Goal: Complete application form: Complete application form

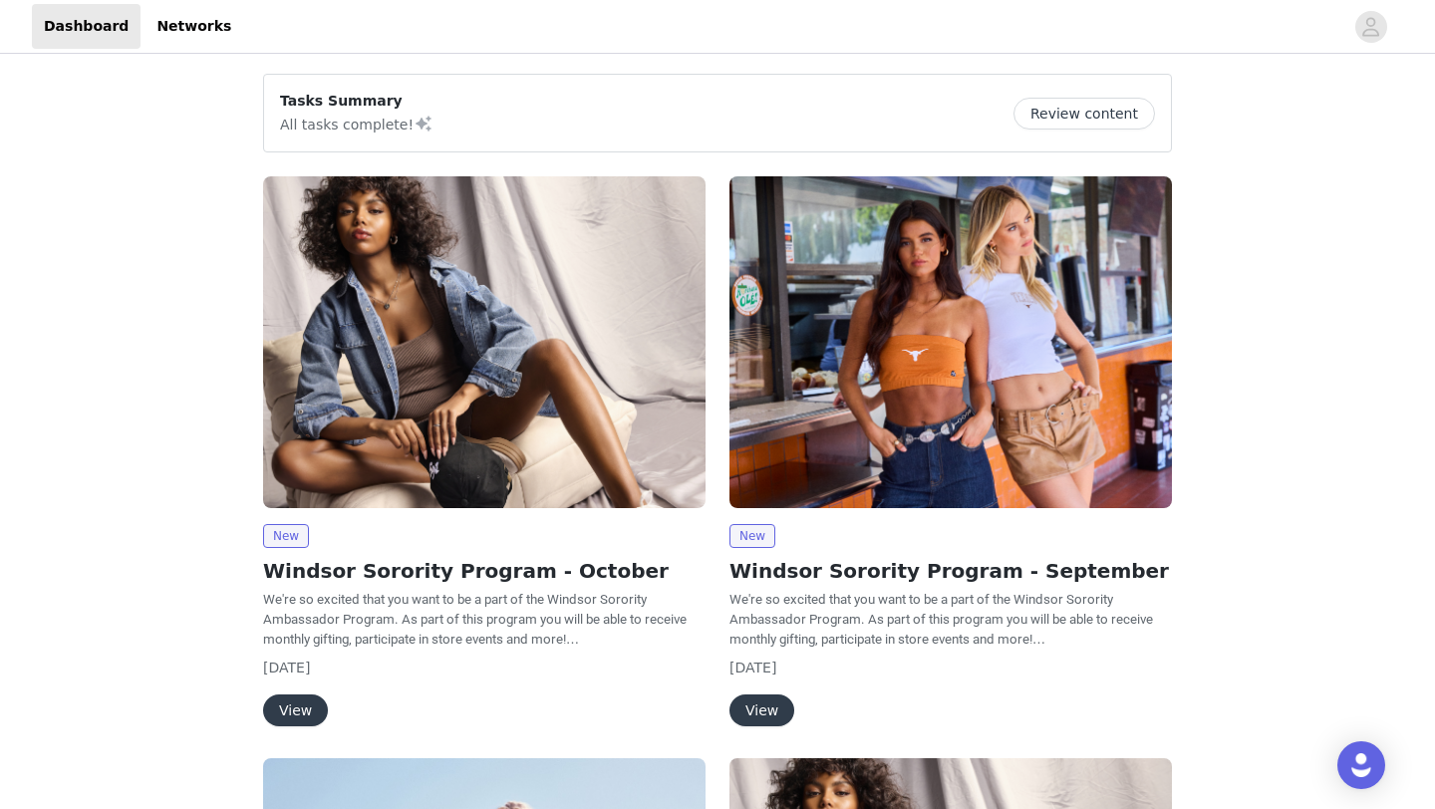
click at [293, 706] on button "View" at bounding box center [295, 711] width 65 height 32
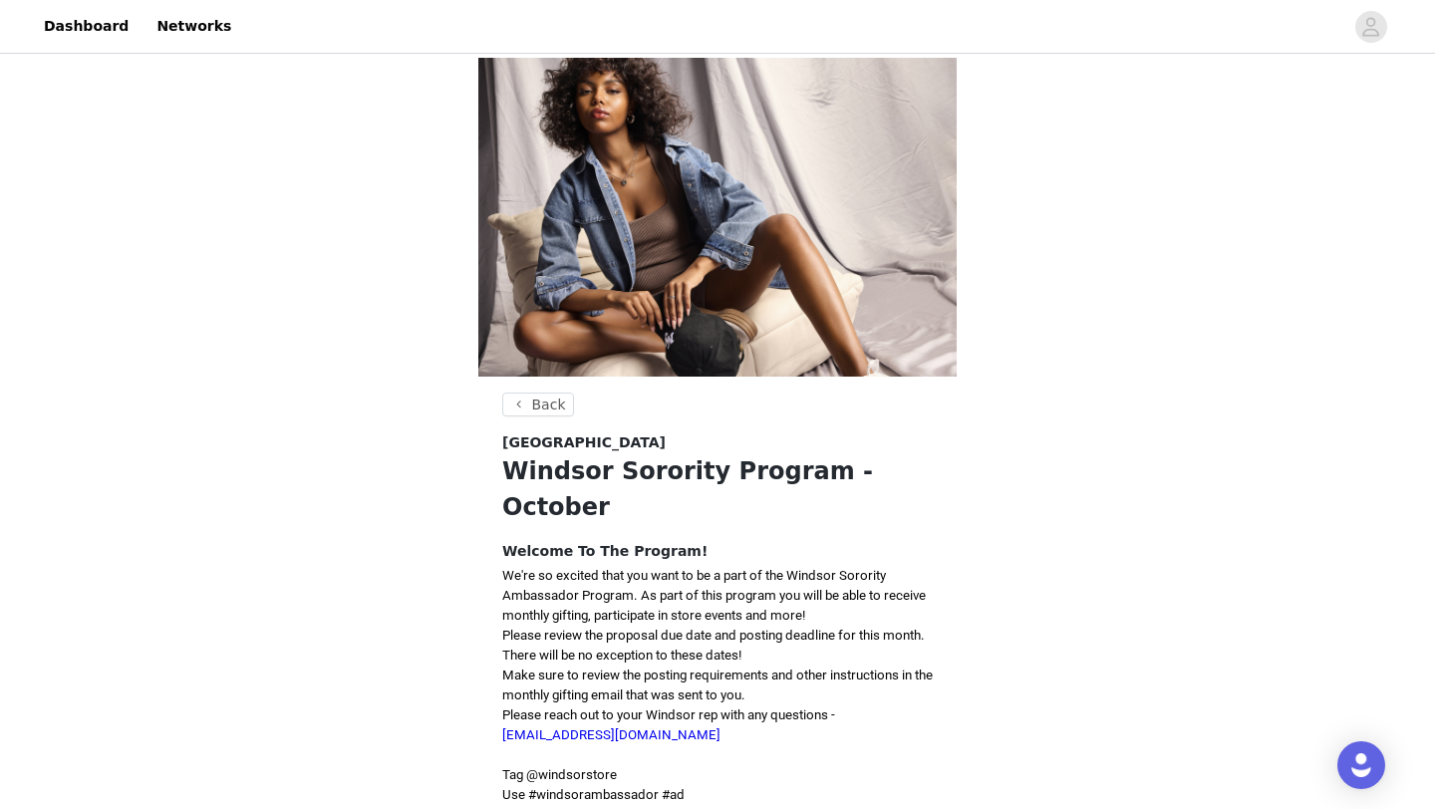
scroll to position [267, 0]
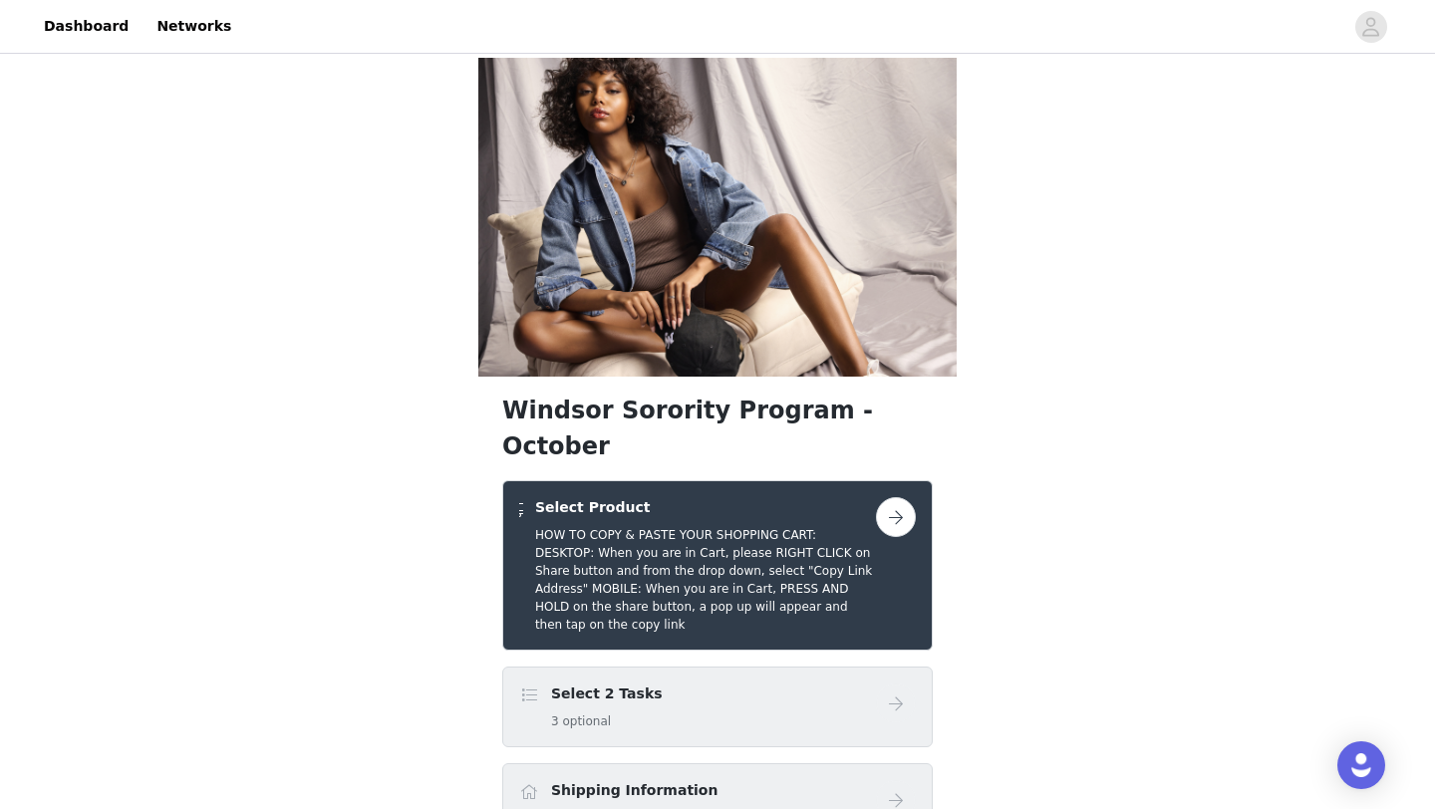
click at [817, 684] on div "Select 2 Tasks 3 optional" at bounding box center [697, 707] width 357 height 47
click at [900, 497] on button "button" at bounding box center [896, 517] width 40 height 40
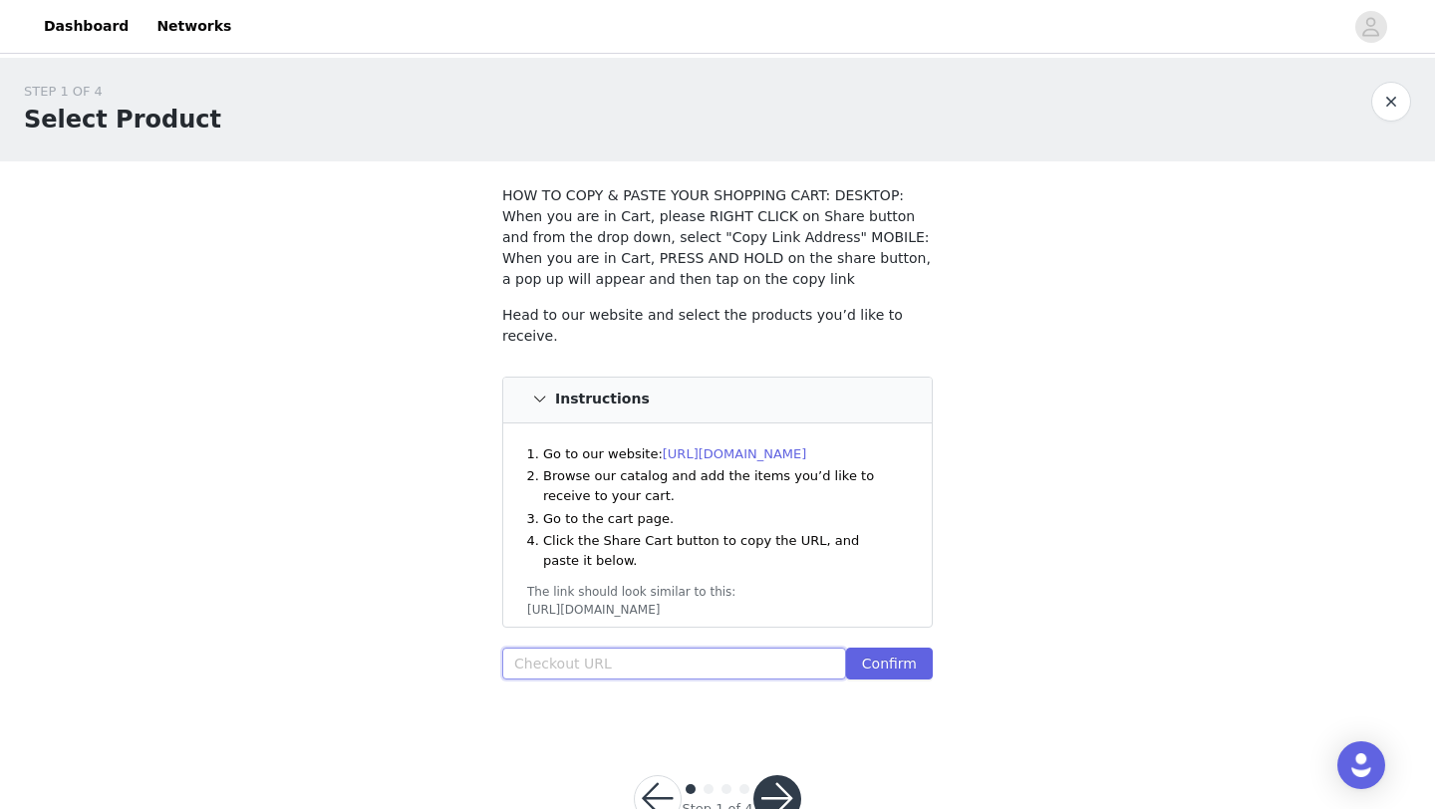
click at [693, 659] on input "text" at bounding box center [674, 664] width 344 height 32
paste input "https://www.windsorstore.com/cart/43231114723379:1,43446230220851:1,43630239023…"
type input "https://www.windsorstore.com/cart/43231114723379:1,43446230220851:1,43630239023…"
click at [909, 651] on button "Confirm" at bounding box center [889, 664] width 87 height 32
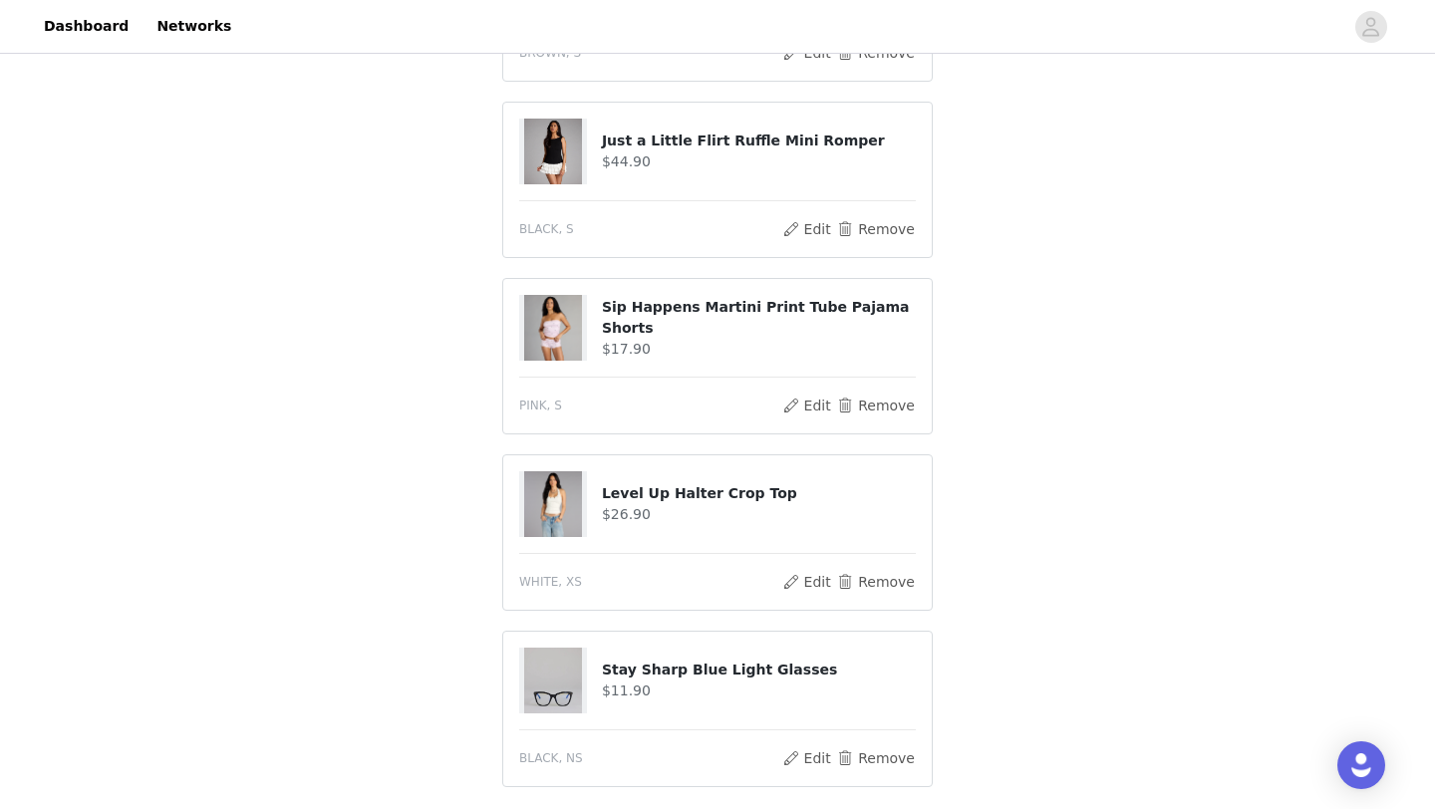
scroll to position [1277, 0]
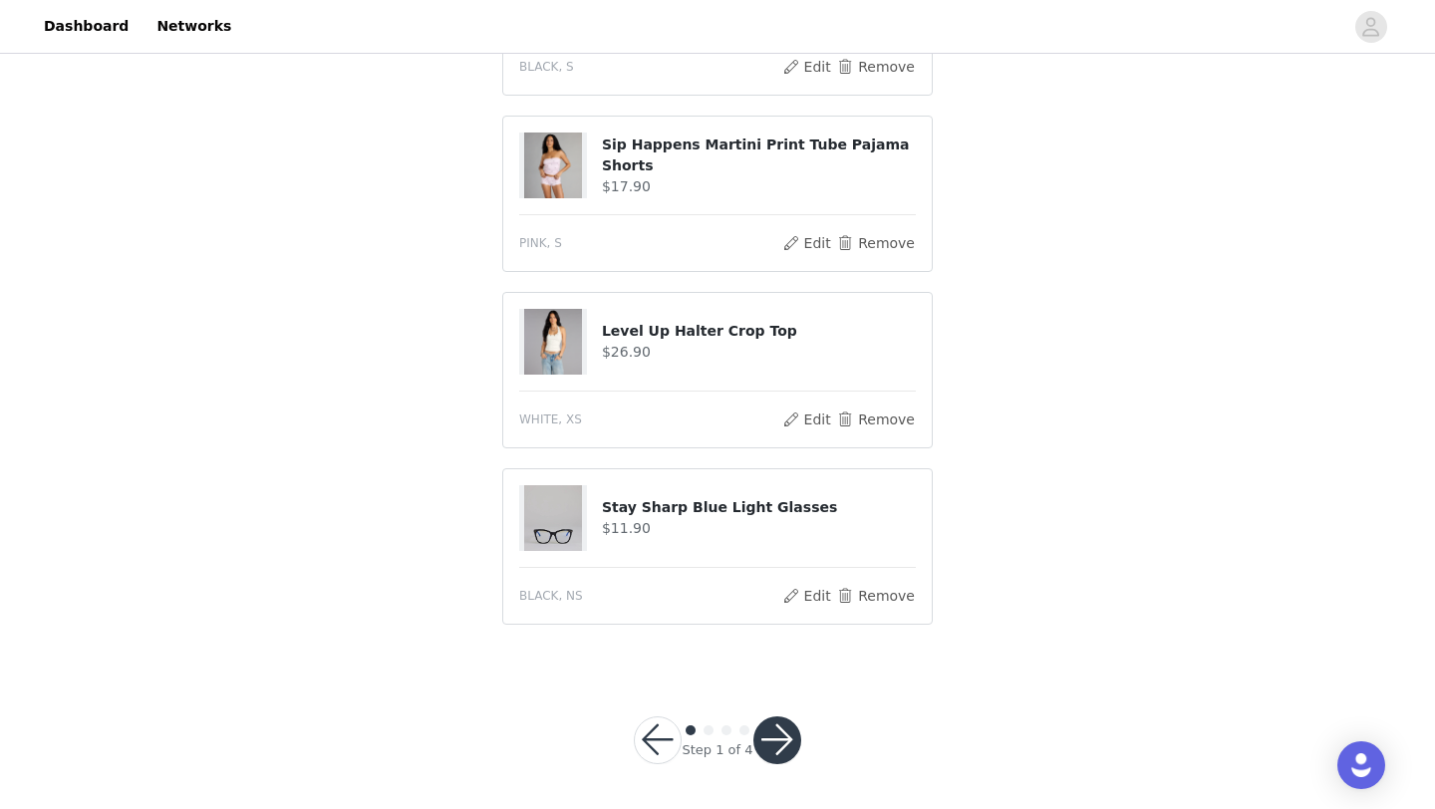
click at [784, 729] on button "button" at bounding box center [777, 740] width 48 height 48
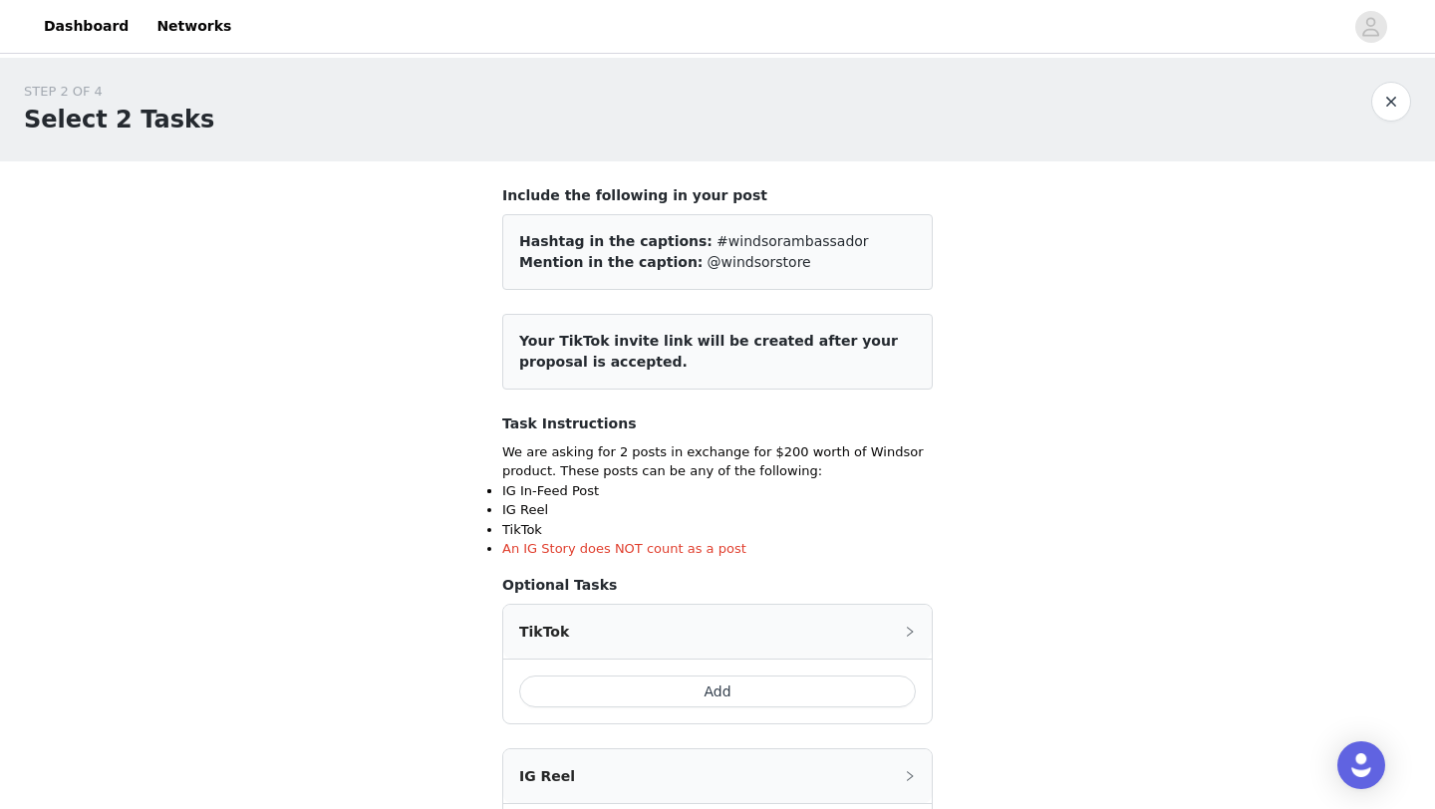
click at [730, 691] on button "Add" at bounding box center [717, 692] width 397 height 32
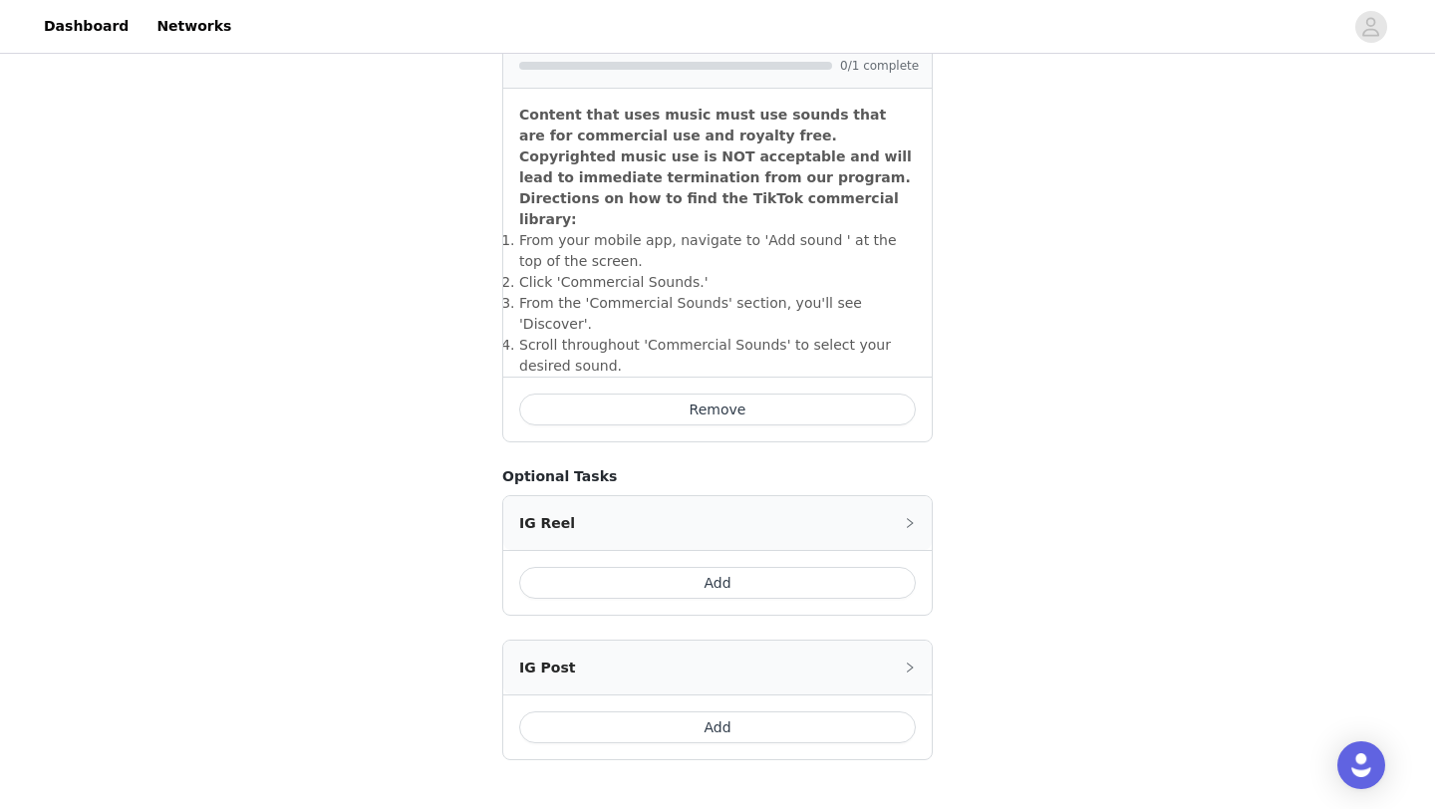
scroll to position [718, 0]
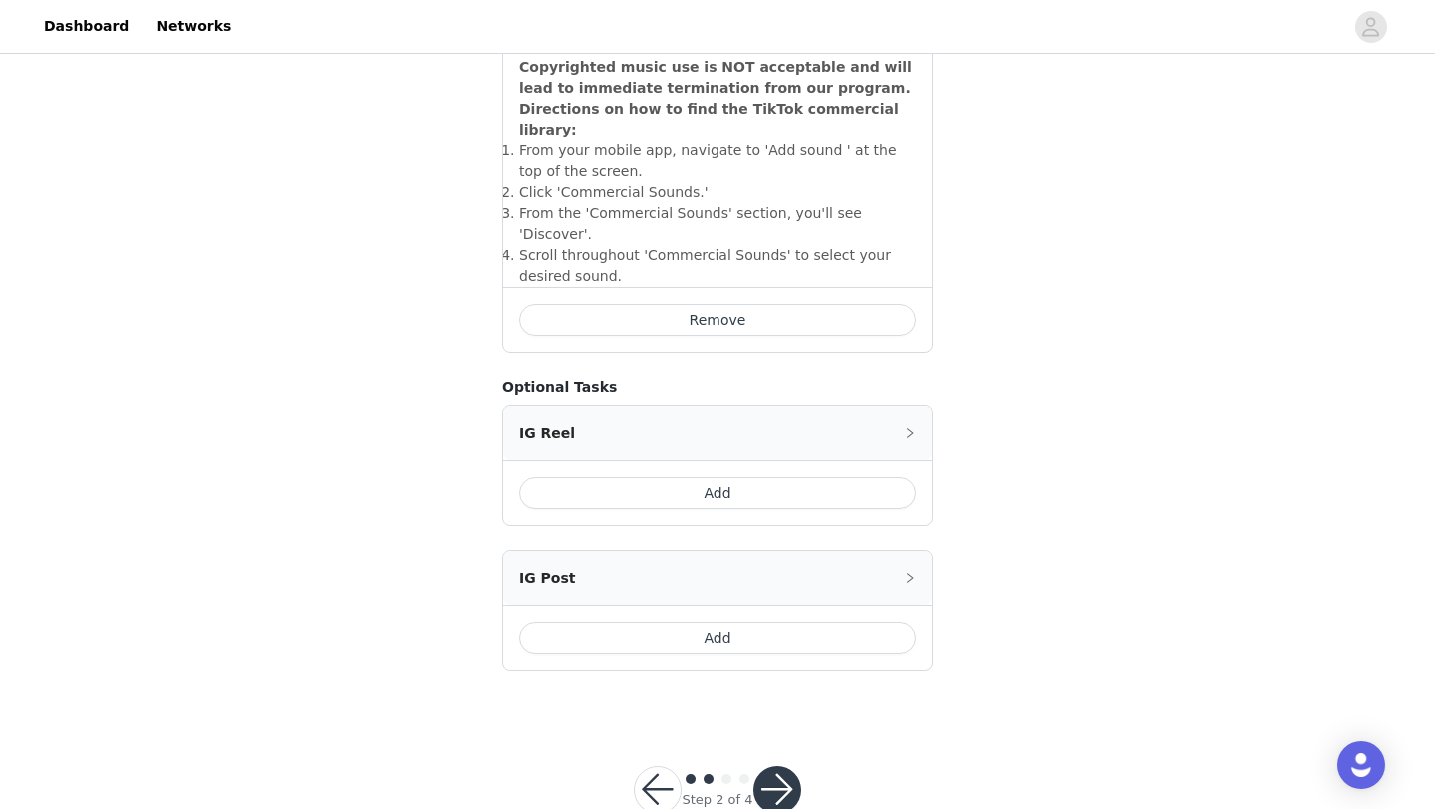
click at [724, 622] on button "Add" at bounding box center [717, 638] width 397 height 32
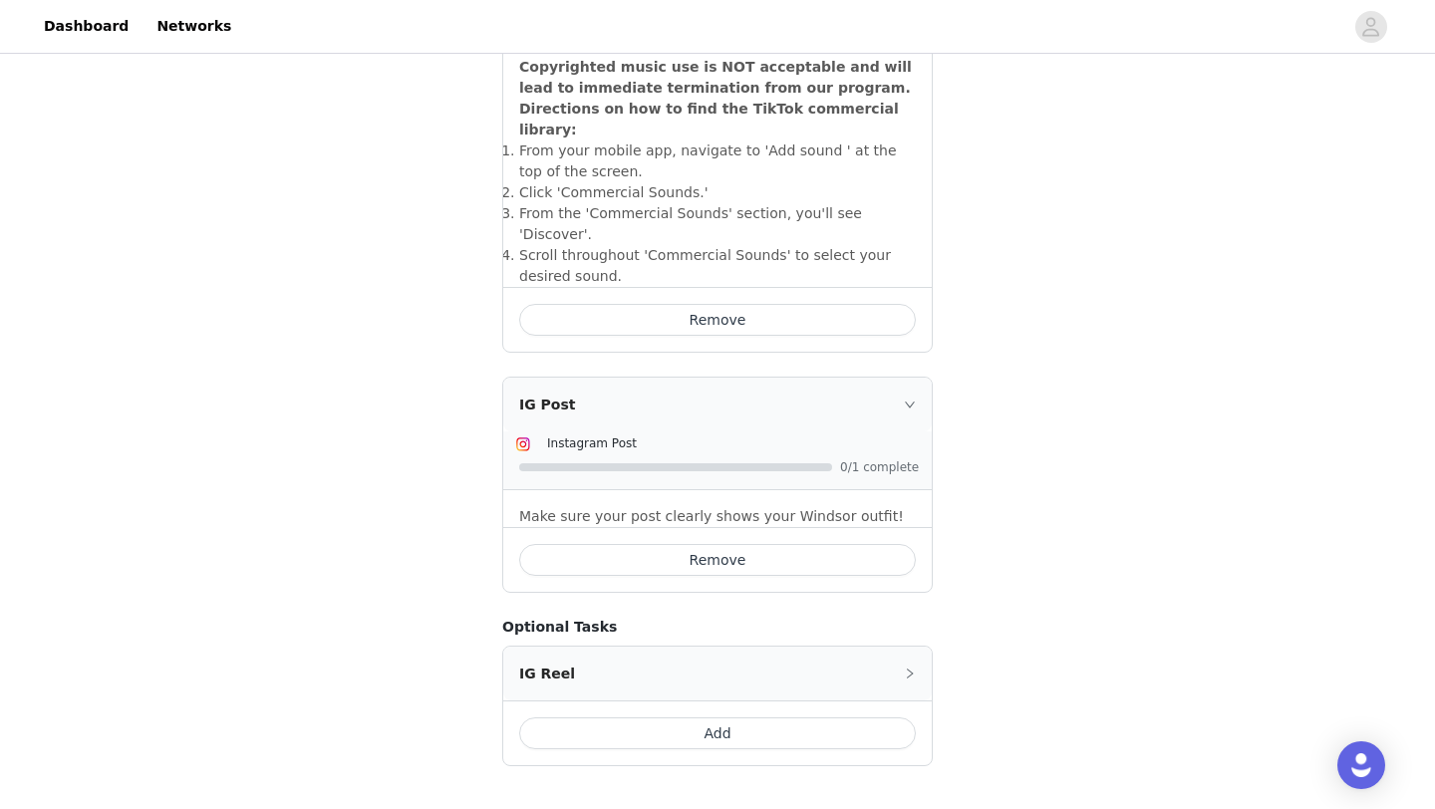
scroll to position [824, 0]
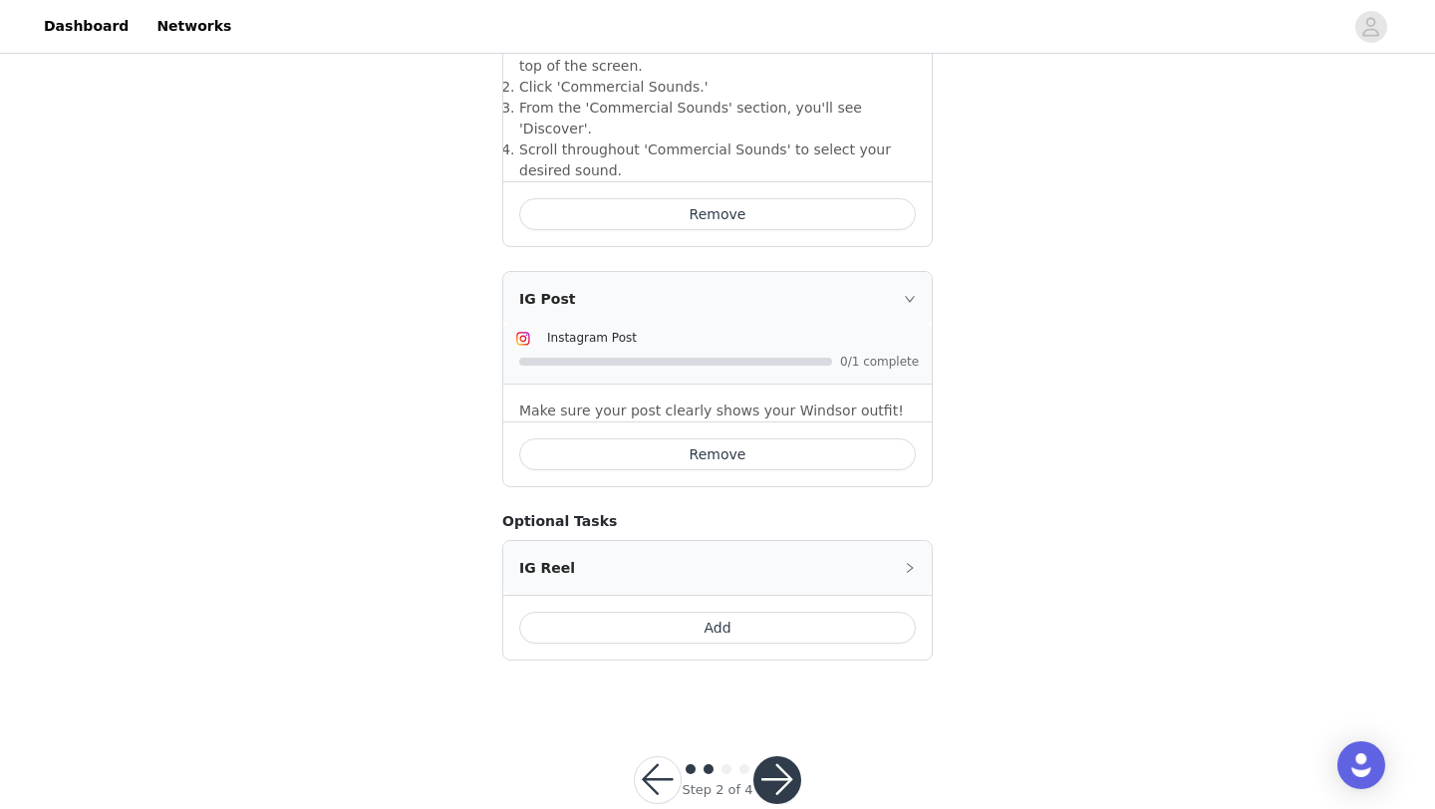
click at [790, 756] on button "button" at bounding box center [777, 780] width 48 height 48
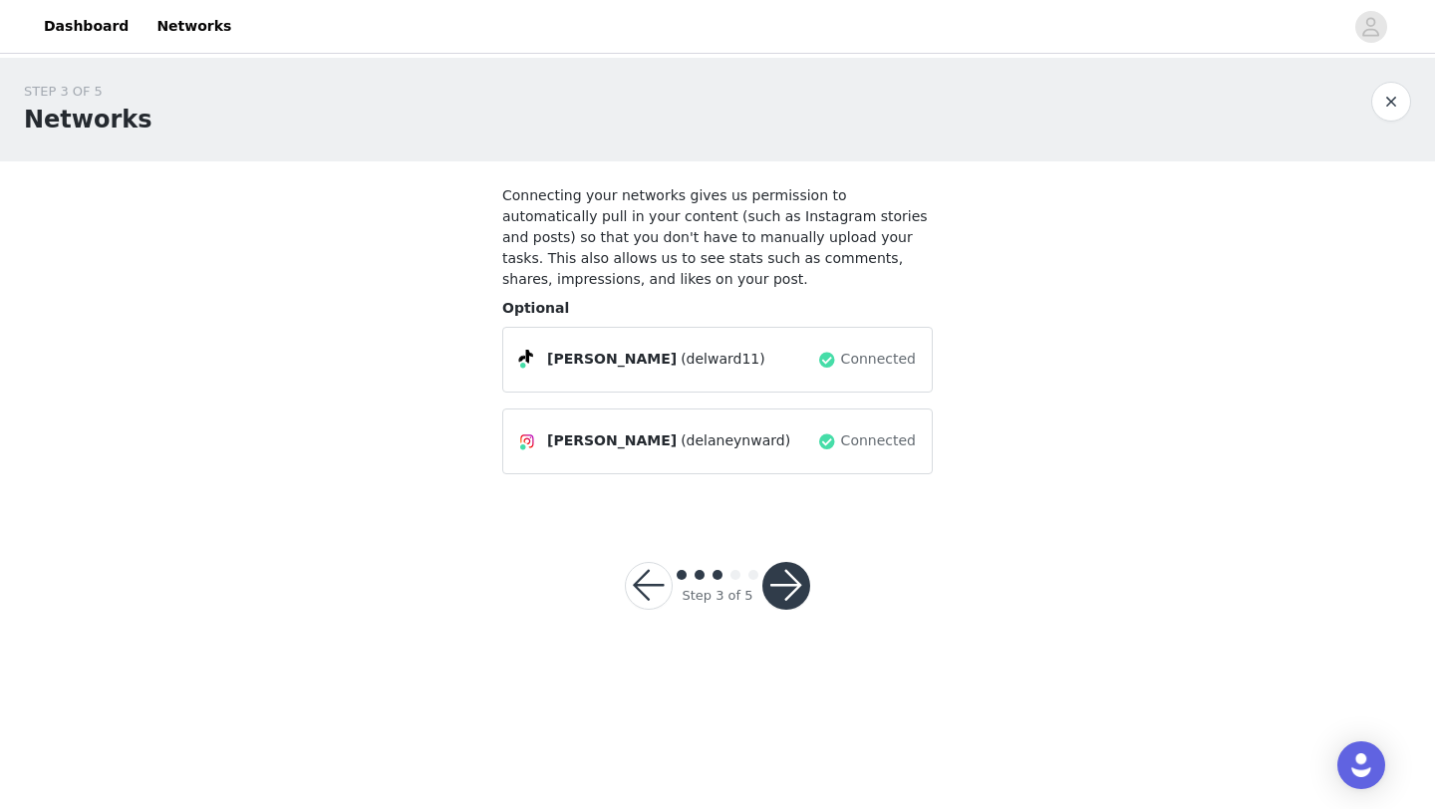
click at [783, 580] on button "button" at bounding box center [786, 586] width 48 height 48
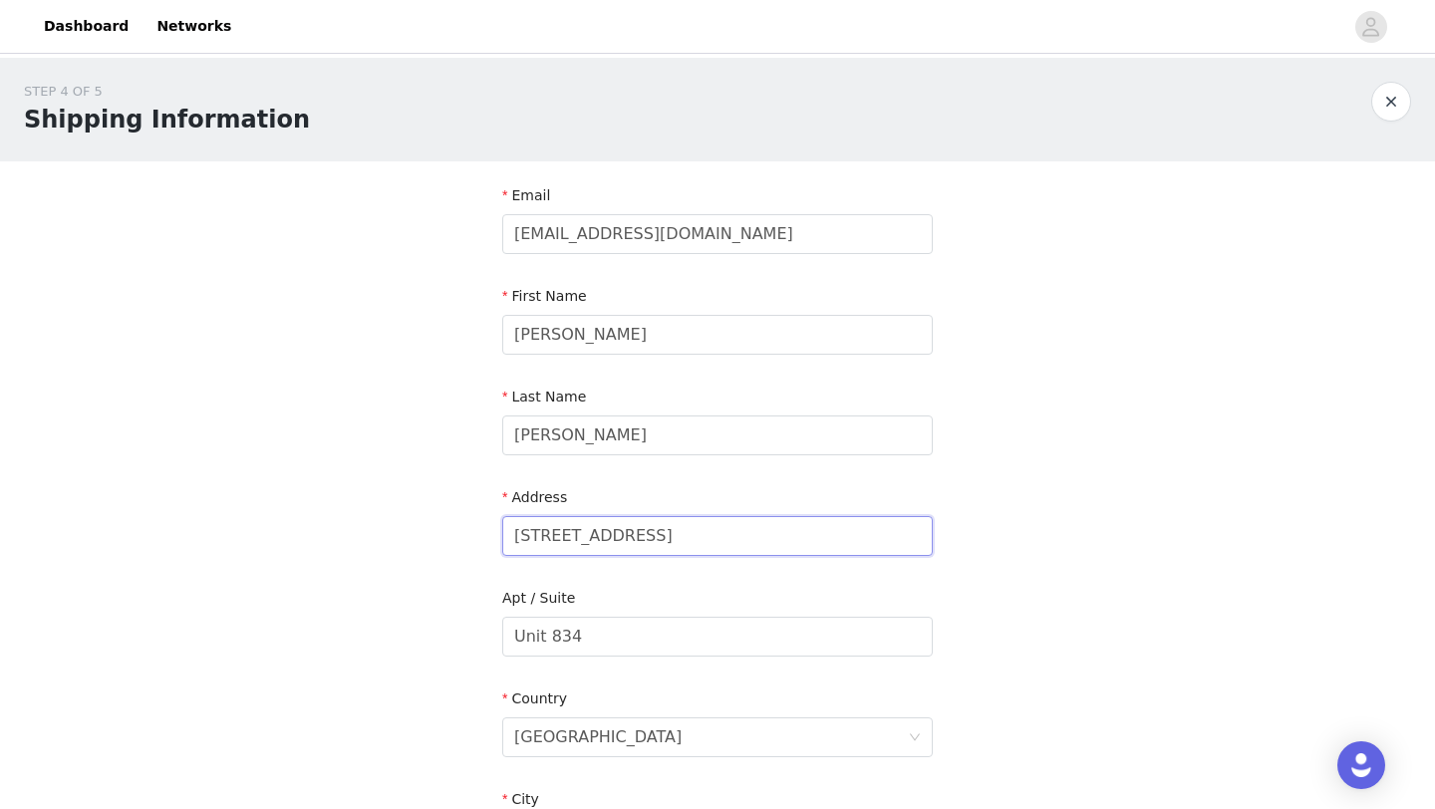
drag, startPoint x: 638, startPoint y: 534, endPoint x: 437, endPoint y: 533, distance: 200.3
click at [437, 533] on div "STEP 4 OF 5 Shipping Information Email delward8706@gmail.com First Name Delaney…" at bounding box center [717, 637] width 1435 height 1158
type input "[STREET_ADDRESS]"
click at [605, 627] on input "Unit 834" at bounding box center [717, 637] width 430 height 40
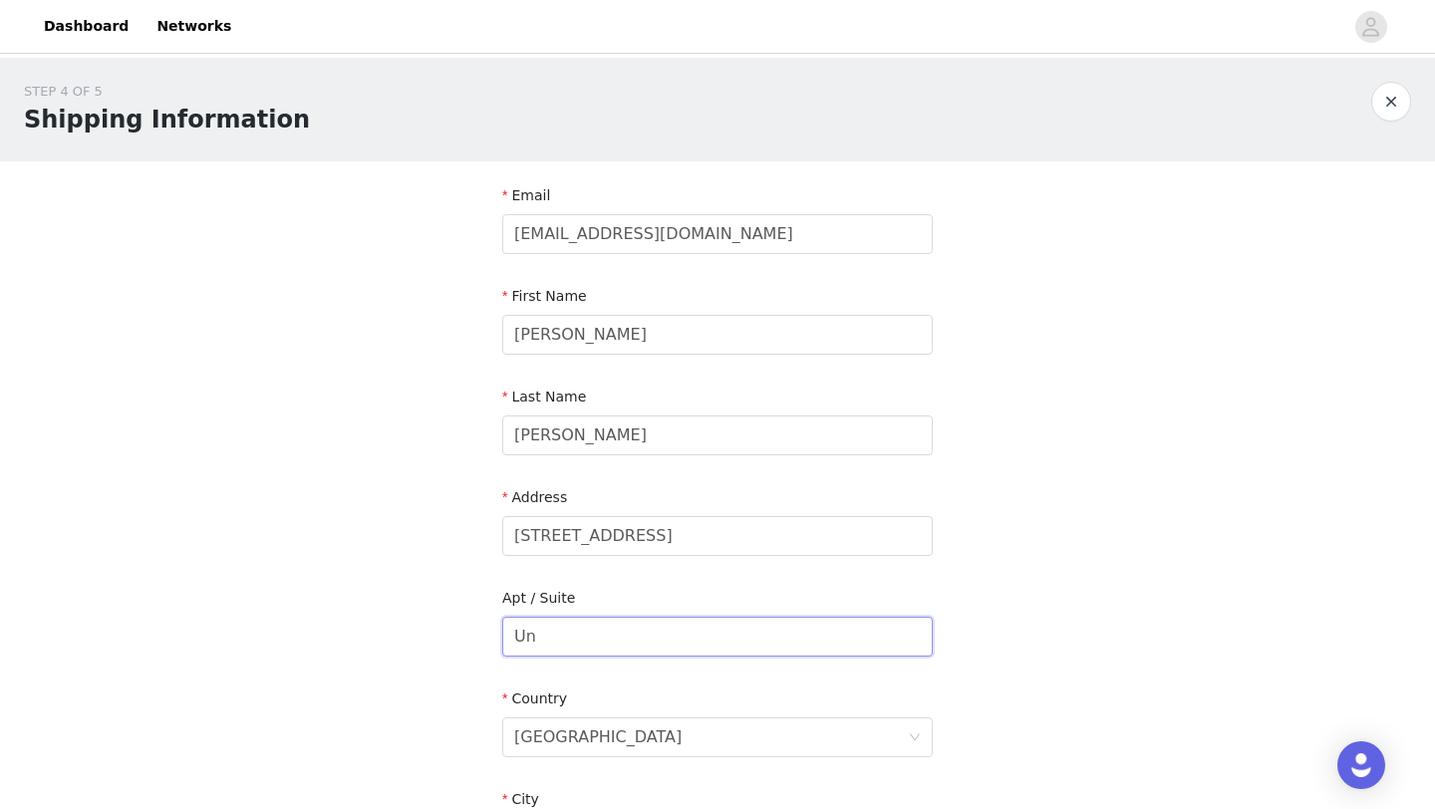
type input "U"
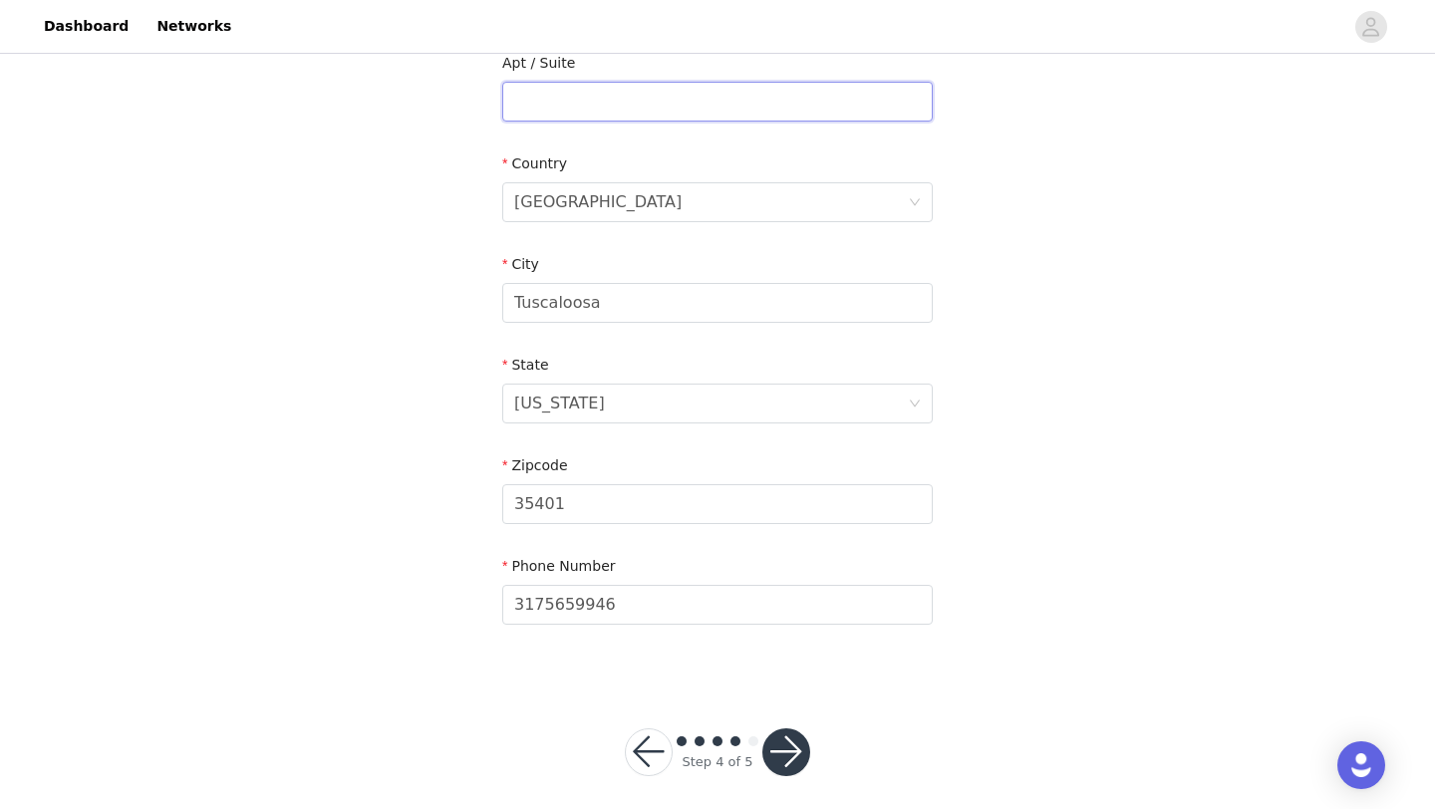
scroll to position [542, 0]
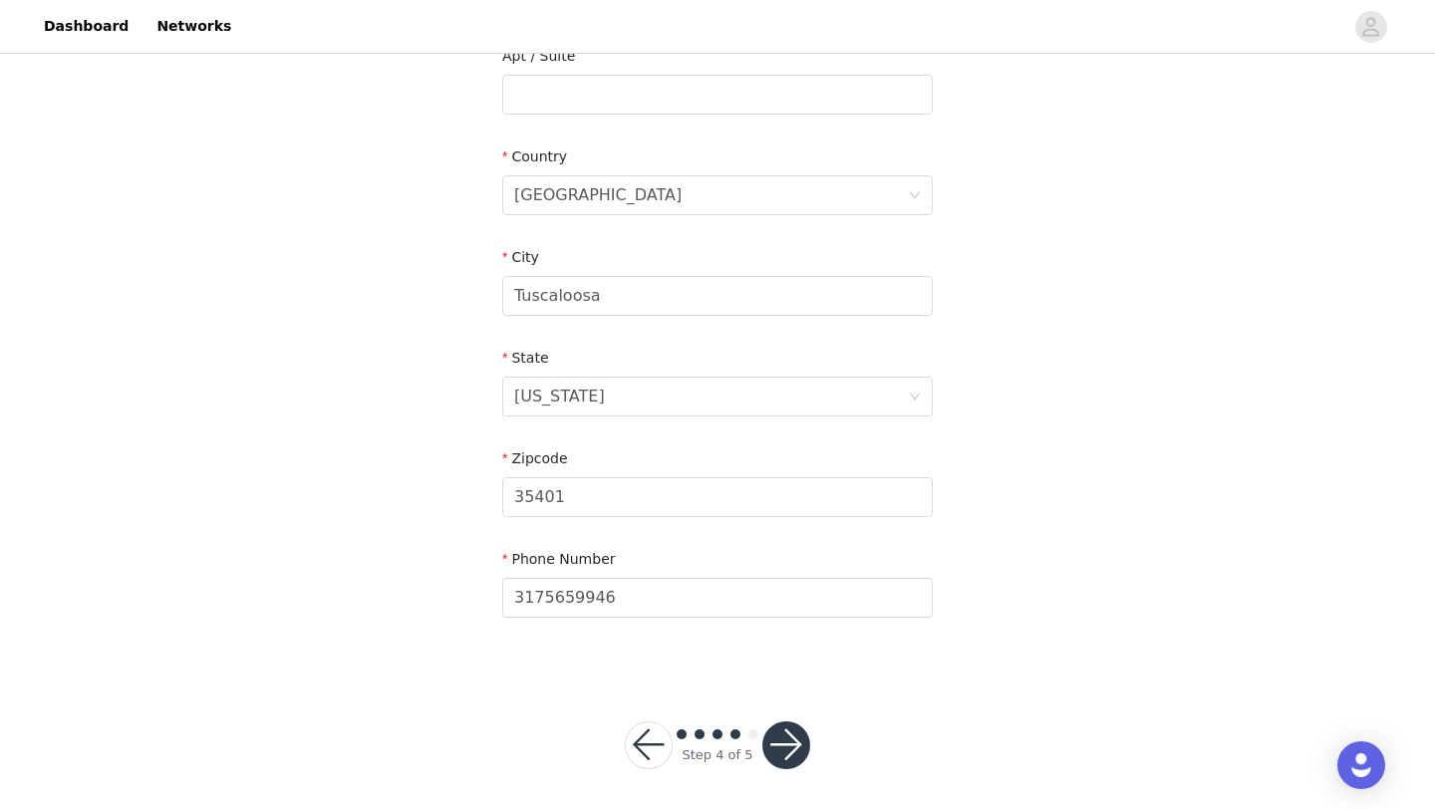
click at [783, 745] on button "button" at bounding box center [786, 745] width 48 height 48
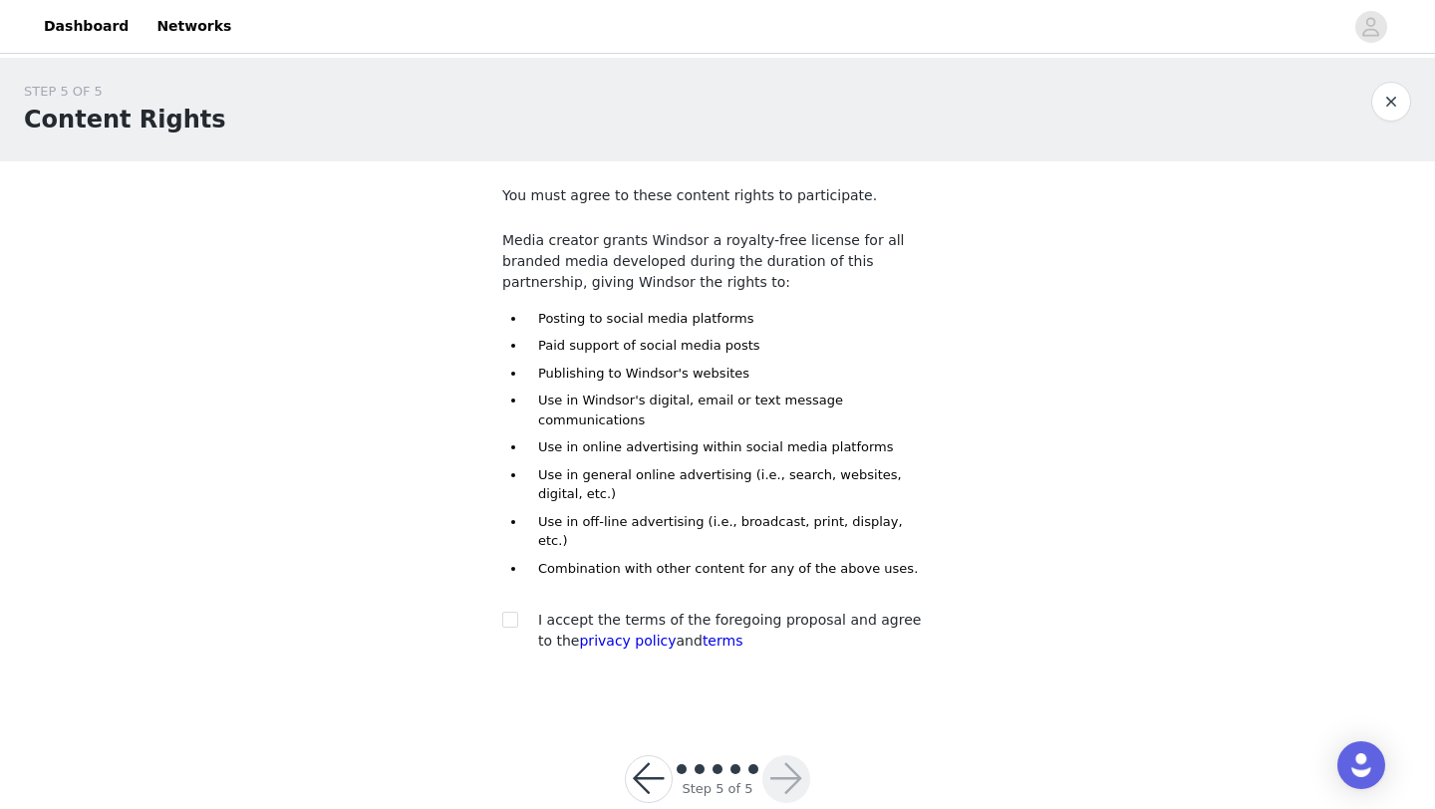
click at [523, 610] on div at bounding box center [516, 620] width 28 height 21
click at [512, 612] on input "checkbox" at bounding box center [509, 619] width 14 height 14
checkbox input "true"
click at [791, 755] on button "button" at bounding box center [786, 779] width 48 height 48
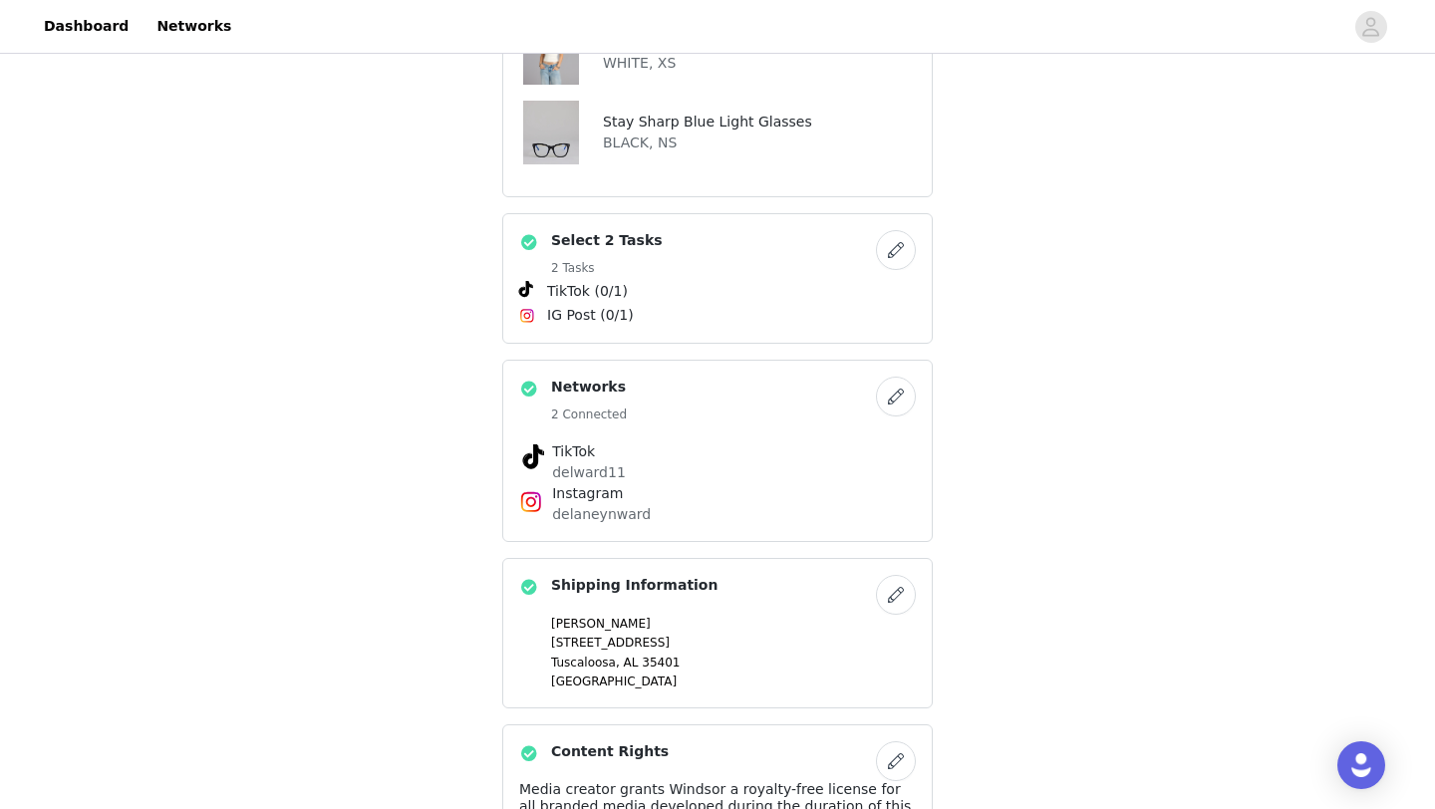
scroll to position [1047, 0]
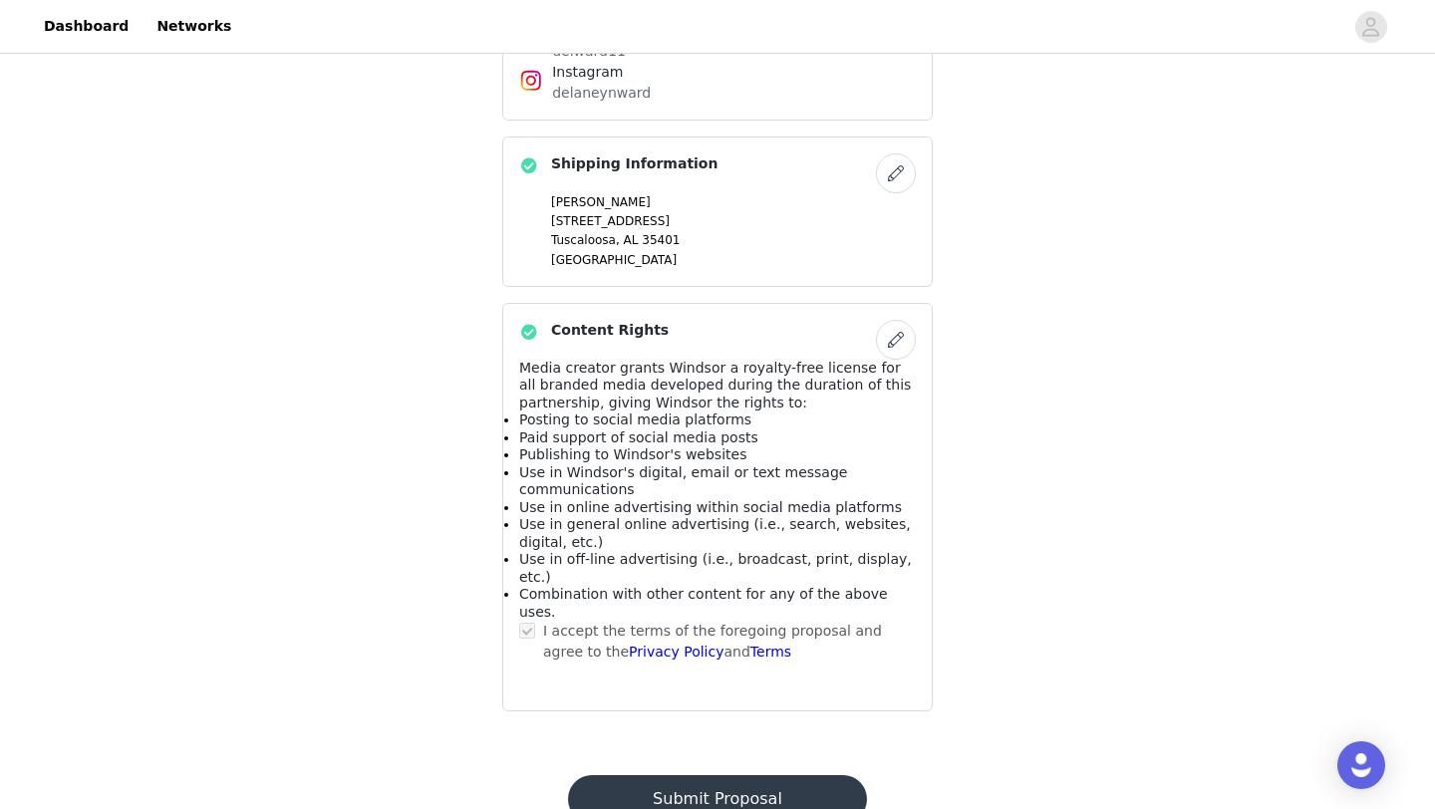
scroll to position [0, 0]
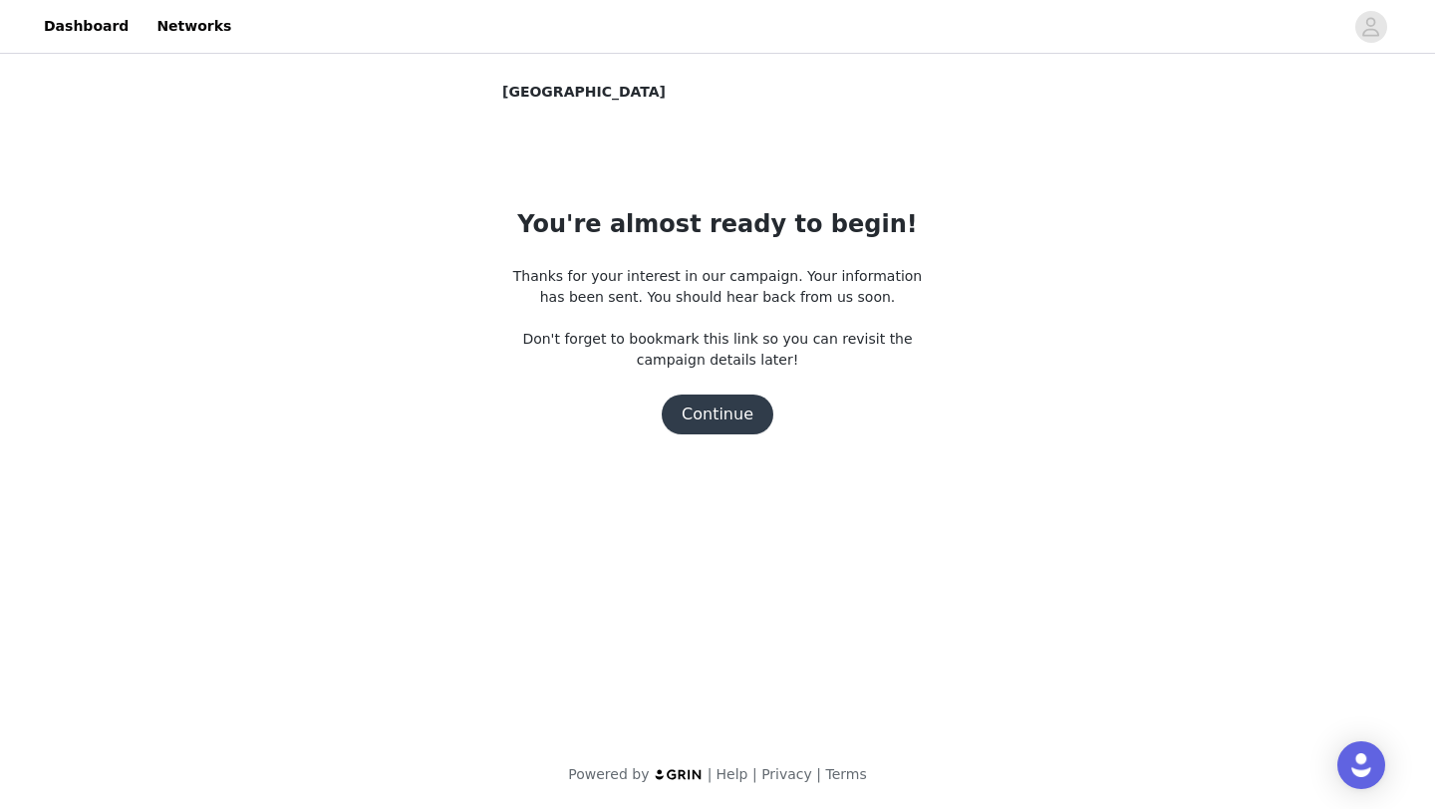
click at [728, 417] on button "Continue" at bounding box center [718, 415] width 112 height 40
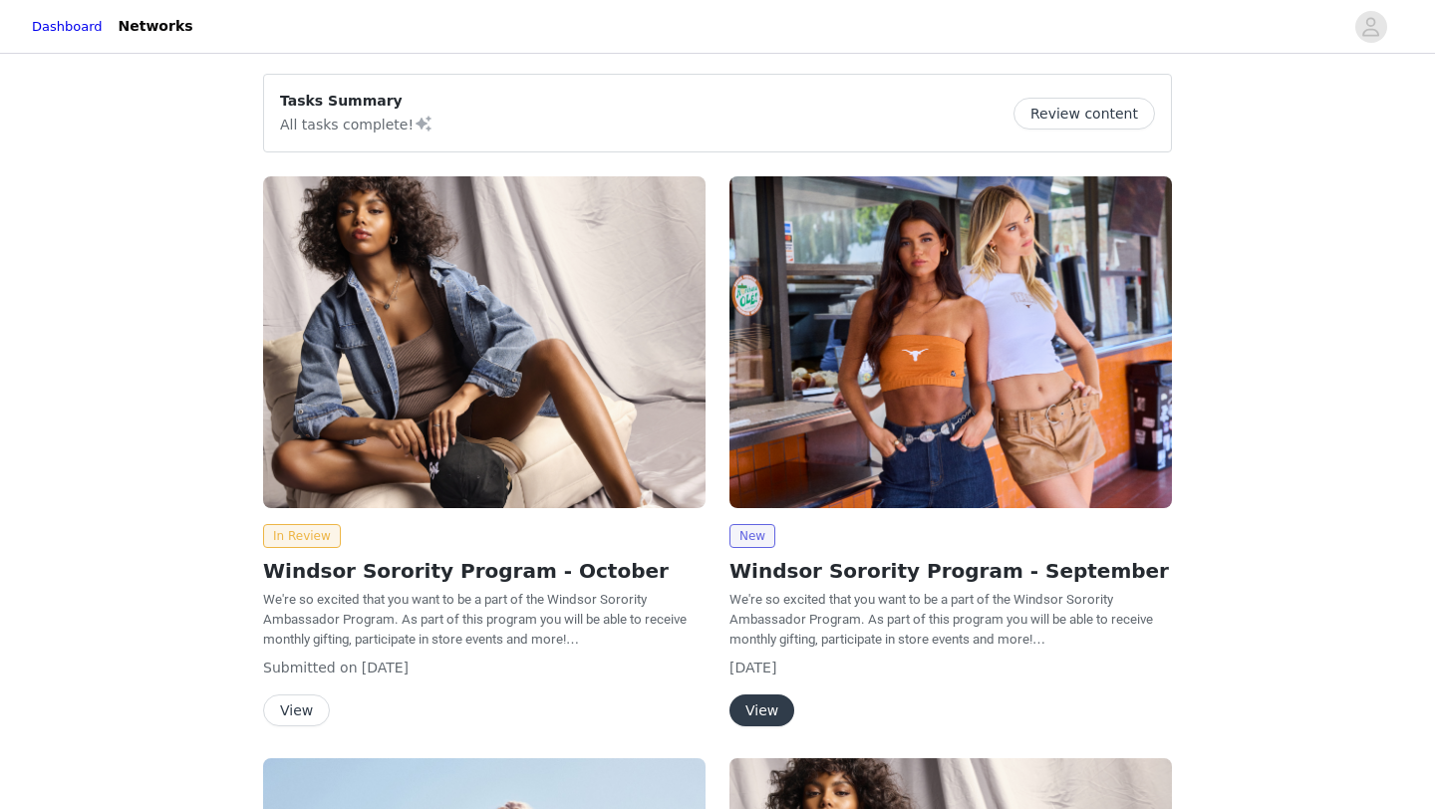
click at [463, 429] on img at bounding box center [484, 342] width 442 height 332
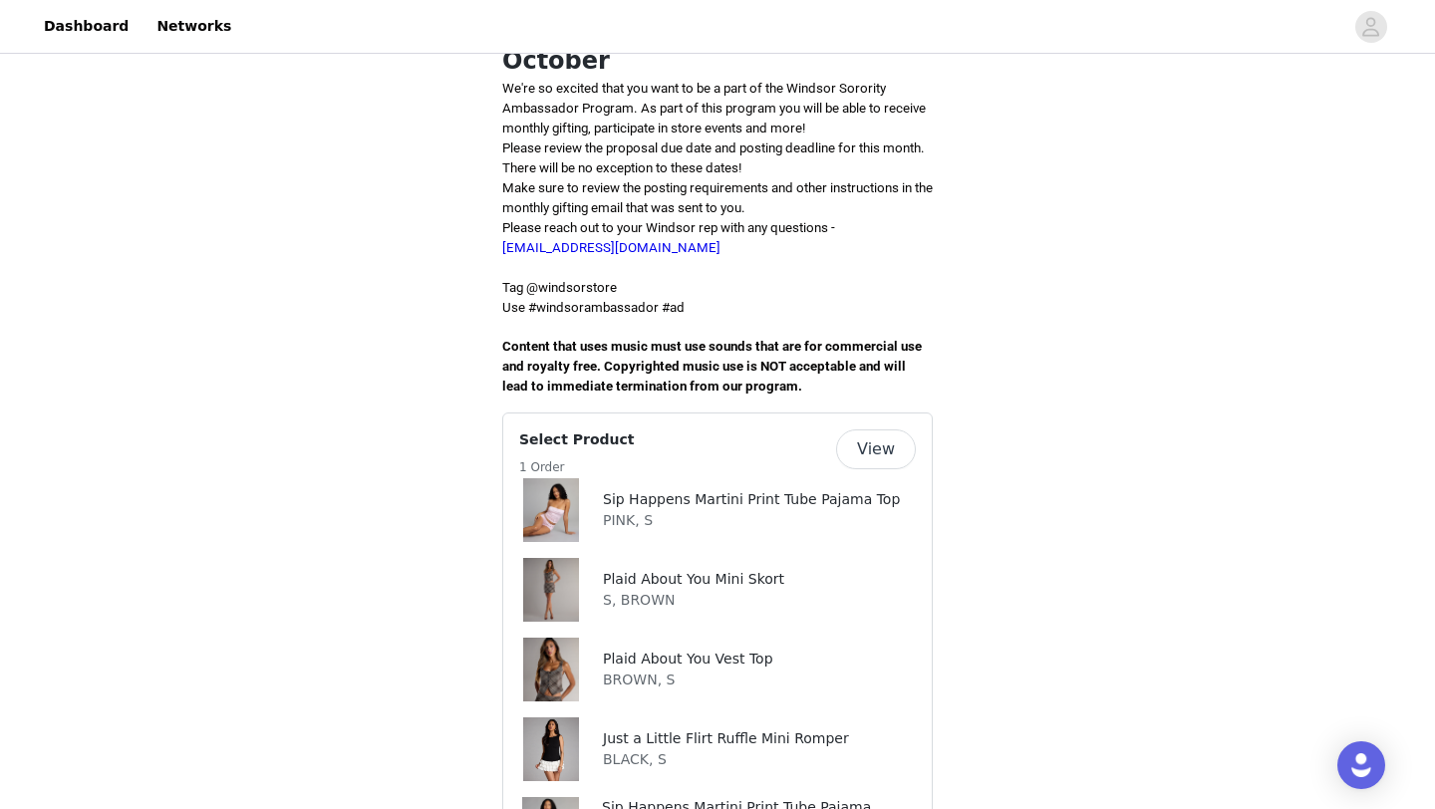
scroll to position [527, 0]
